Goal: Information Seeking & Learning: Find specific page/section

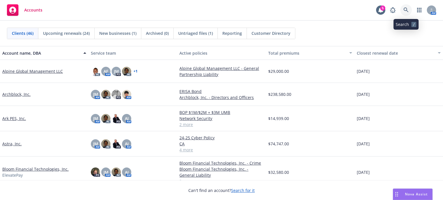
click at [405, 9] on icon at bounding box center [405, 9] width 5 height 5
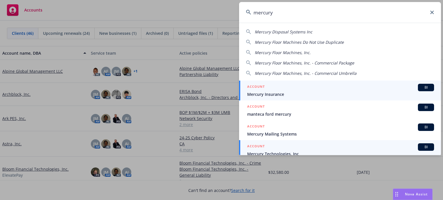
type input "mercury"
click at [300, 154] on span "Mercury Technologies, Inc" at bounding box center [340, 154] width 187 height 6
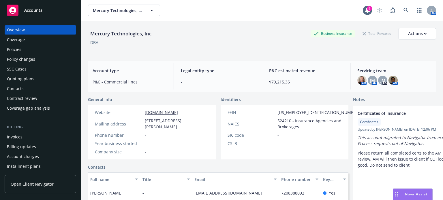
click at [14, 46] on div "Policies" at bounding box center [14, 49] width 14 height 9
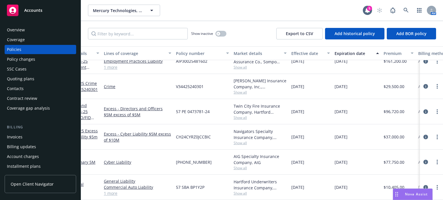
scroll to position [86, 24]
click at [113, 159] on link "Cyber Liability" at bounding box center [136, 162] width 67 height 6
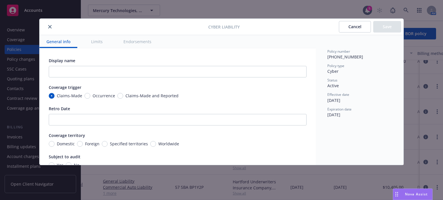
click at [50, 27] on icon "close" at bounding box center [49, 26] width 3 height 3
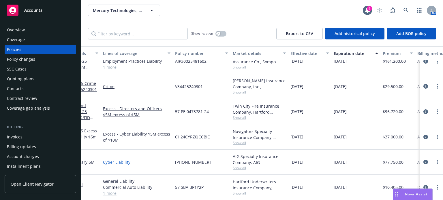
click at [121, 159] on link "Cyber Liability" at bounding box center [136, 162] width 67 height 6
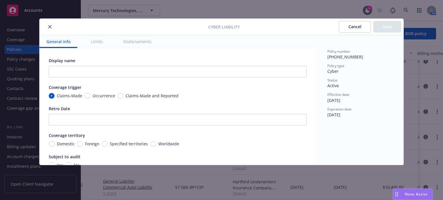
click at [50, 27] on icon "close" at bounding box center [49, 26] width 3 height 3
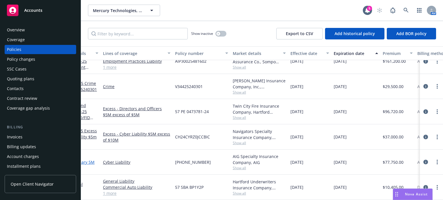
click at [87, 160] on span "- Primary 5M" at bounding box center [83, 162] width 24 height 5
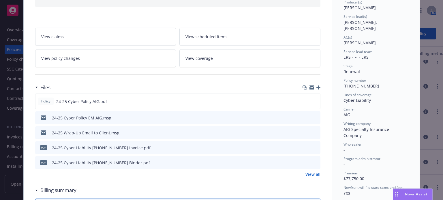
scroll to position [86, 0]
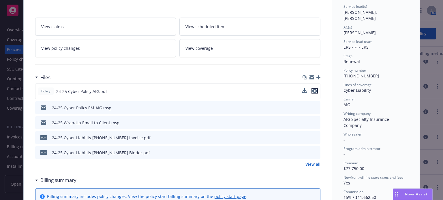
click at [312, 90] on icon "preview file" at bounding box center [314, 91] width 5 height 4
